Goal: Task Accomplishment & Management: Manage account settings

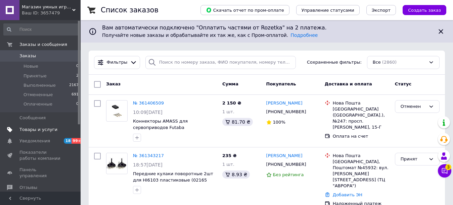
click at [39, 128] on span "Товары и услуги" at bounding box center [38, 130] width 38 height 6
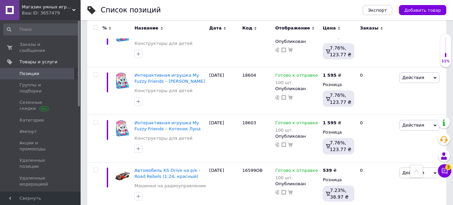
scroll to position [634, 0]
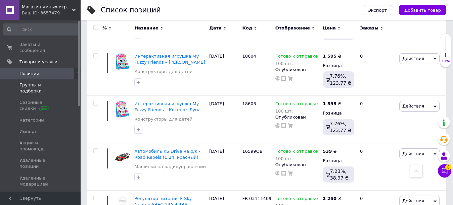
click at [55, 82] on span "Группы и подборки" at bounding box center [40, 88] width 43 height 12
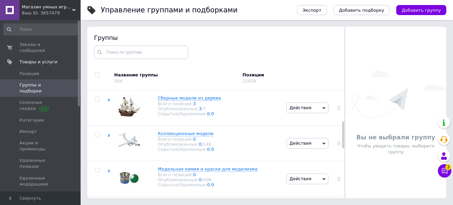
scroll to position [121, 0]
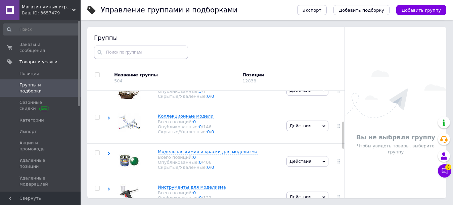
drag, startPoint x: 343, startPoint y: 97, endPoint x: 343, endPoint y: 162, distance: 65.1
click at [343, 162] on div "Группы Название группы 504 Позиции 12838 Корневая группа Всего позиций: 44 Опуб…" at bounding box center [215, 113] width 257 height 172
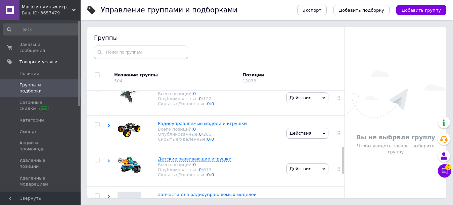
scroll to position [219, 0]
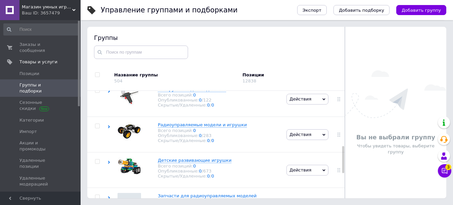
drag, startPoint x: 342, startPoint y: 162, endPoint x: 344, endPoint y: 152, distance: 10.5
click at [344, 152] on div "Группы Название группы 504 Позиции 12838 Корневая группа Всего позиций: 44 Опуб…" at bounding box center [215, 113] width 257 height 172
click at [109, 128] on use at bounding box center [109, 126] width 2 height 3
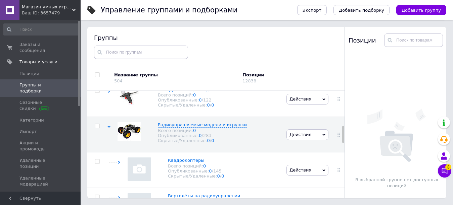
click at [344, 133] on div at bounding box center [344, 113] width 0 height 172
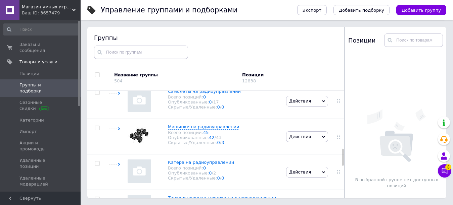
scroll to position [365, 0]
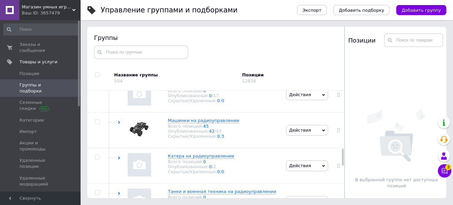
drag, startPoint x: 342, startPoint y: 133, endPoint x: 342, endPoint y: 156, distance: 23.2
click at [342, 156] on div at bounding box center [343, 157] width 2 height 17
click at [117, 124] on icon at bounding box center [118, 122] width 3 height 3
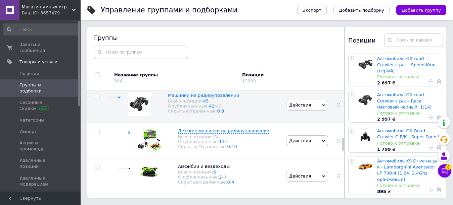
scroll to position [388, 0]
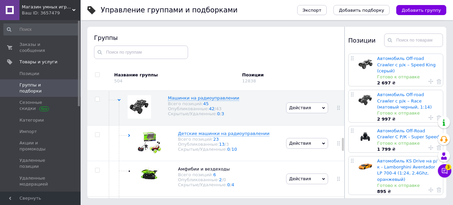
click at [344, 142] on div "Группы Название группы 504 Позиции 12838 Корневая группа Всего позиций: 44 Опуб…" at bounding box center [215, 113] width 257 height 172
click at [129, 137] on use at bounding box center [129, 135] width 2 height 3
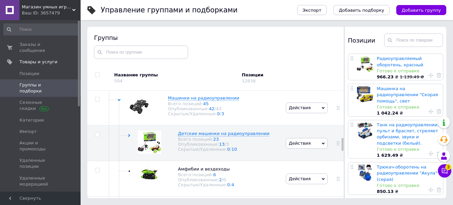
click at [344, 143] on div at bounding box center [344, 113] width 0 height 172
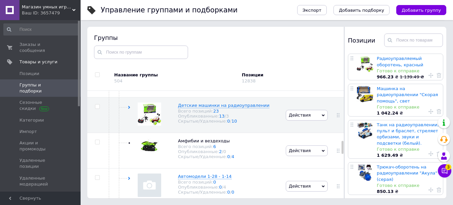
scroll to position [413, 0]
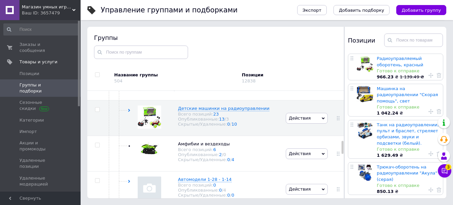
drag, startPoint x: 342, startPoint y: 144, endPoint x: 347, endPoint y: 147, distance: 5.9
click at [347, 147] on div "Группы Название группы 504 Позиции 12838 Корневая группа Всего позиций: 44 Опуб…" at bounding box center [266, 113] width 359 height 172
click at [34, 129] on span "Импорт" at bounding box center [27, 132] width 17 height 6
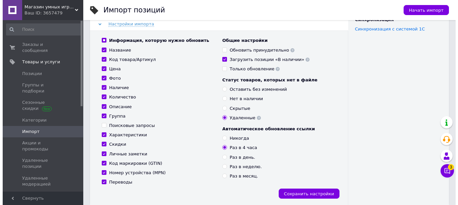
scroll to position [88, 0]
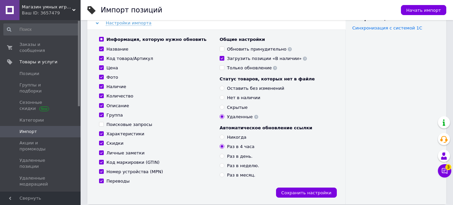
click at [222, 56] on input "Загрузить позиции «В наличии»" at bounding box center [221, 58] width 4 height 4
checkbox input "false"
click at [222, 47] on input "Обновить принудительно" at bounding box center [221, 49] width 4 height 4
checkbox input "true"
click at [330, 191] on span "Сохранить настройки" at bounding box center [306, 193] width 50 height 5
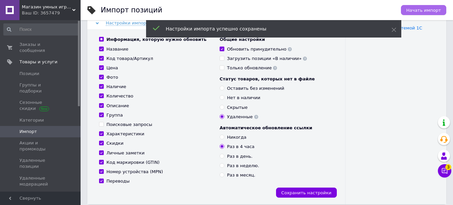
click at [431, 9] on span "Начать импорт" at bounding box center [423, 10] width 35 height 5
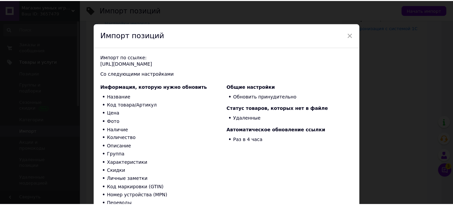
scroll to position [53, 0]
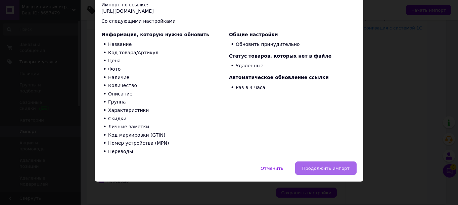
click at [327, 167] on span "Продолжить импорт" at bounding box center [325, 168] width 47 height 5
